Goal: Task Accomplishment & Management: Manage account settings

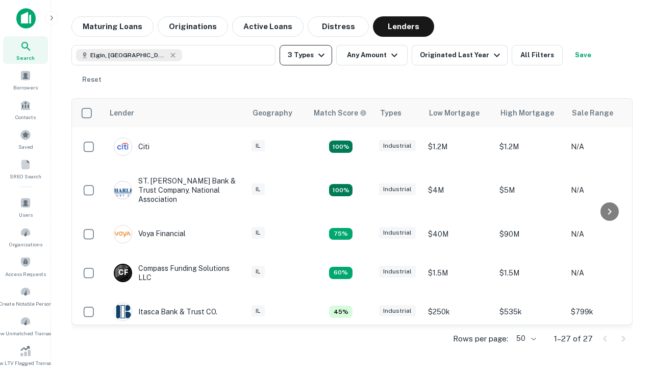
click at [306, 55] on button "3 Types" at bounding box center [306, 55] width 53 height 20
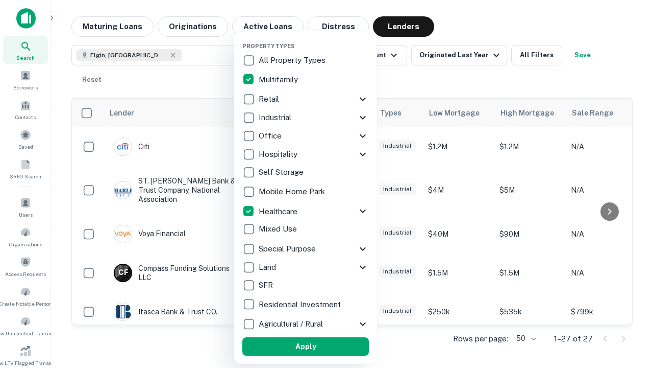
click at [306, 346] on button "Apply" at bounding box center [305, 346] width 127 height 18
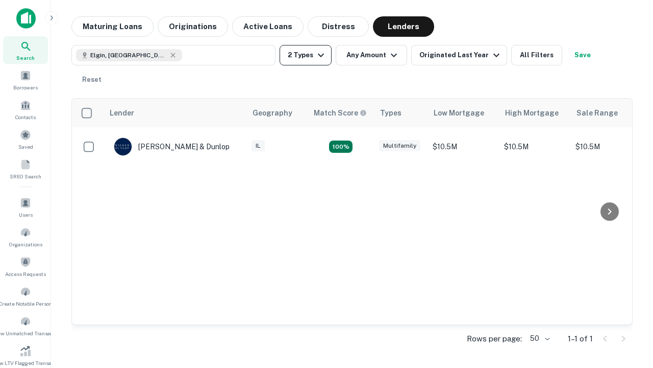
click at [306, 55] on button "2 Types" at bounding box center [306, 55] width 52 height 20
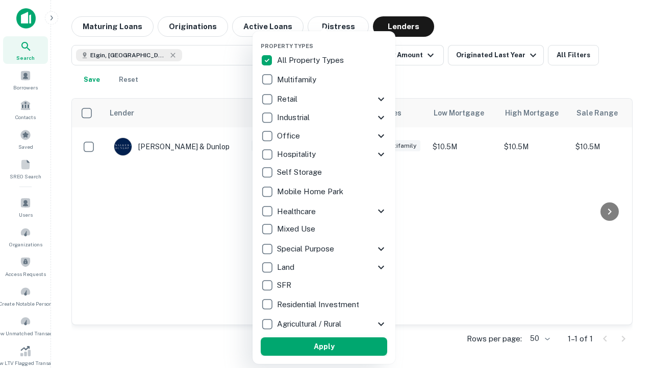
click at [324, 346] on button "Apply" at bounding box center [324, 346] width 127 height 18
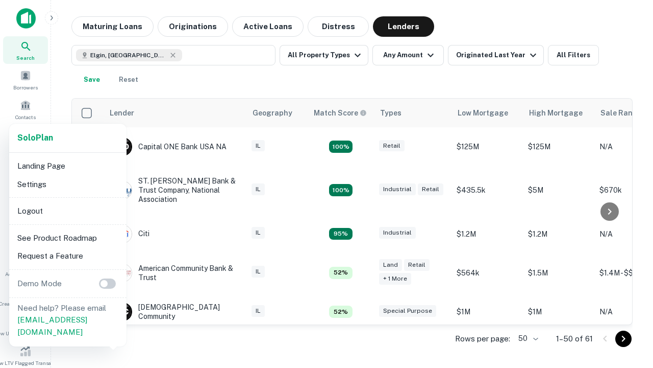
scroll to position [189, 0]
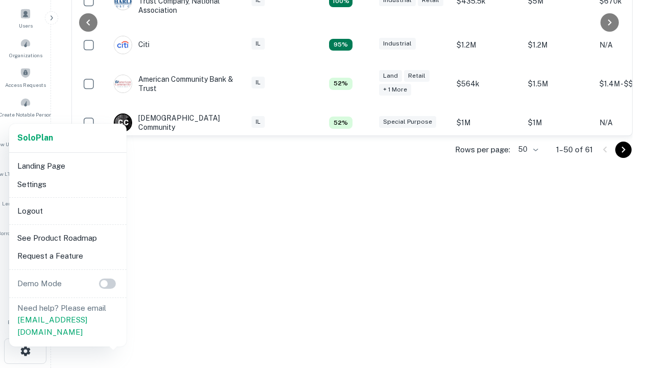
click at [67, 210] on li "Logout" at bounding box center [67, 211] width 109 height 18
